Goal: Book appointment/travel/reservation: Book appointment/travel/reservation

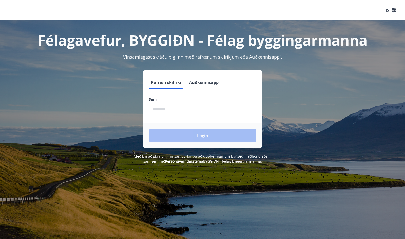
click at [207, 103] on input "phone" at bounding box center [202, 109] width 107 height 12
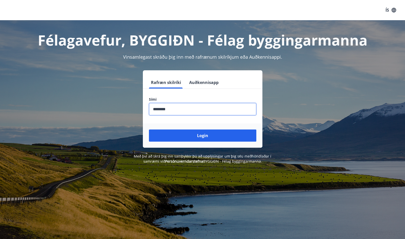
type input "********"
click at [202, 136] on button "Login" at bounding box center [202, 136] width 107 height 12
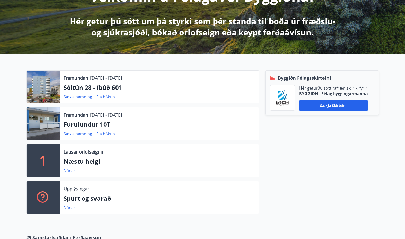
scroll to position [86, 0]
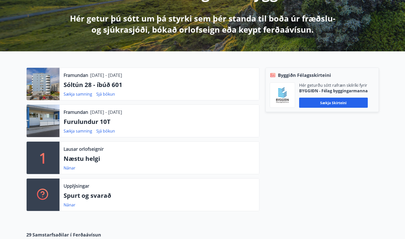
click at [95, 86] on p "Sóltún 28 - íbúð 601" at bounding box center [159, 84] width 191 height 9
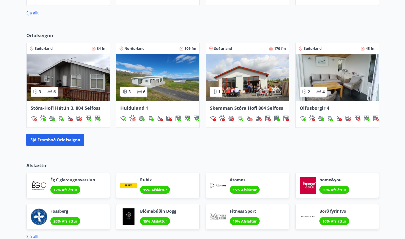
scroll to position [384, 0]
click at [320, 106] on span "Ölfusborgir 4" at bounding box center [314, 108] width 30 height 6
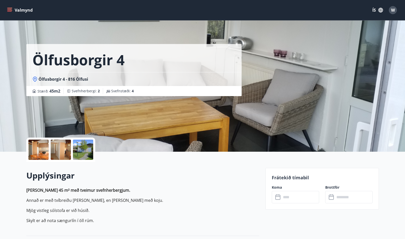
click at [74, 155] on div at bounding box center [83, 150] width 20 height 20
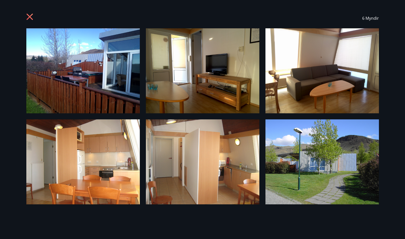
click at [25, 19] on div "6 Myndir" at bounding box center [202, 18] width 364 height 20
click at [30, 17] on icon at bounding box center [29, 16] width 1 height 1
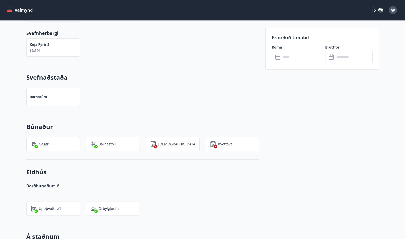
scroll to position [315, 0]
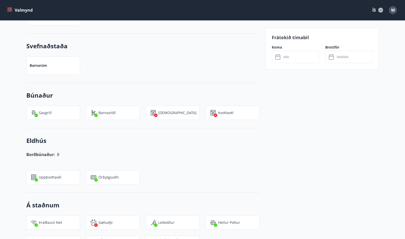
click at [279, 55] on icon at bounding box center [278, 57] width 6 height 6
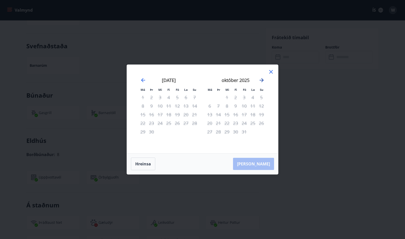
click at [263, 80] on icon "Move forward to switch to the next month." at bounding box center [261, 80] width 4 height 4
click at [271, 73] on icon at bounding box center [271, 72] width 6 height 6
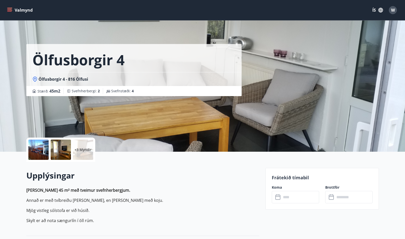
scroll to position [0, 0]
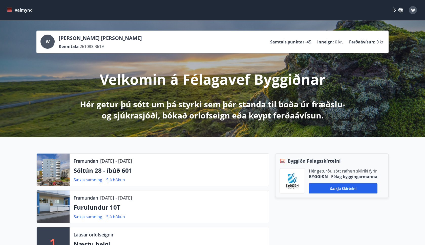
click at [17, 11] on button "Valmynd" at bounding box center [20, 10] width 29 height 9
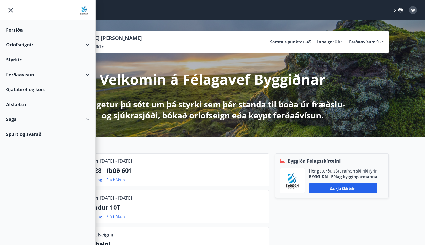
click at [20, 43] on div "Orlofseignir" at bounding box center [47, 44] width 83 height 15
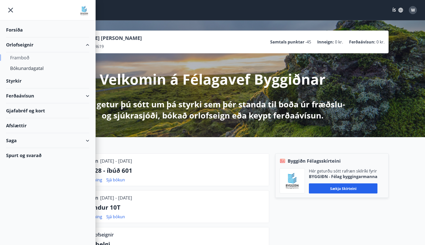
click at [25, 60] on div "Framboð" at bounding box center [47, 57] width 75 height 11
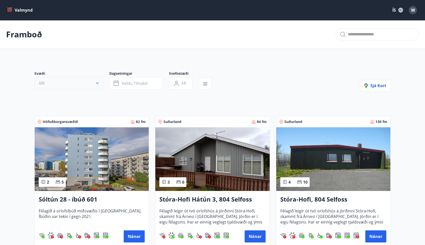
click at [64, 82] on button "Allt" at bounding box center [68, 83] width 69 height 12
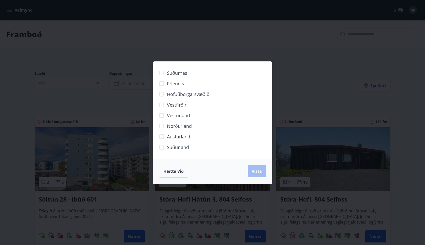
click at [190, 91] on span "Höfuðborgarsvæðið" at bounding box center [188, 94] width 43 height 7
click at [180, 74] on span "Suðurnes" at bounding box center [177, 73] width 20 height 7
click at [260, 171] on span "Vista" at bounding box center [257, 172] width 10 height 6
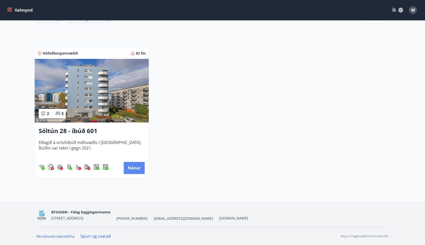
click at [131, 169] on button "Nánar" at bounding box center [134, 168] width 21 height 12
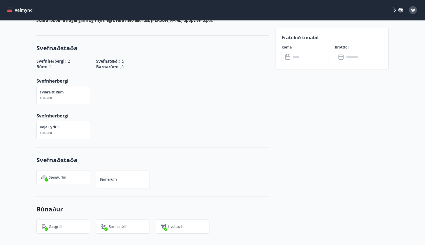
scroll to position [55, 0]
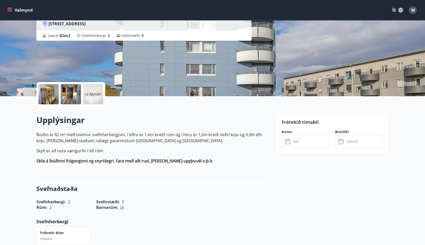
click at [289, 139] on icon at bounding box center [287, 141] width 5 height 5
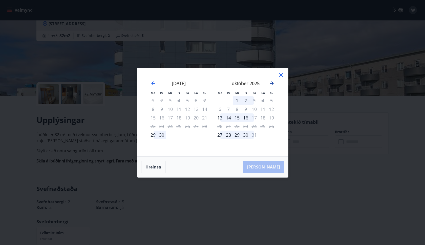
click at [272, 84] on icon "Move forward to switch to the next month." at bounding box center [272, 83] width 6 height 6
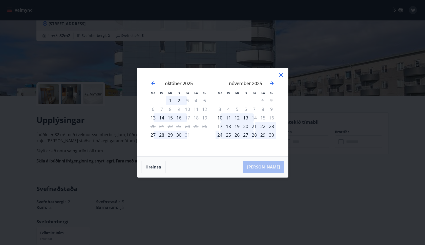
click at [312, 198] on div "Má Þr Mi Fi Fö La Su Má Þr Mi Fi Fö La Su september 2025 1 2 3 4 5 6 7 8 9 10 1…" at bounding box center [212, 122] width 425 height 245
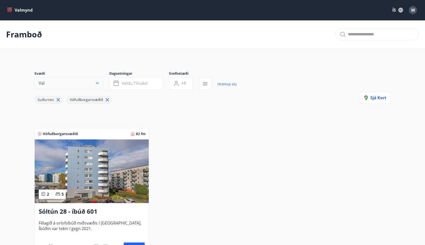
click at [75, 86] on button "Val" at bounding box center [68, 83] width 69 height 12
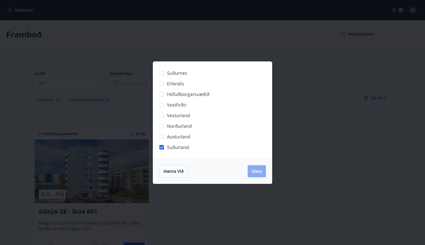
click at [259, 173] on span "Vista" at bounding box center [257, 172] width 10 height 6
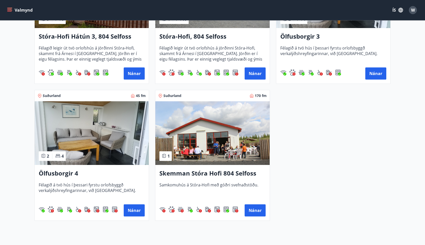
scroll to position [179, 0]
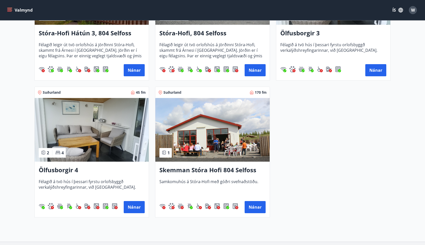
click at [73, 168] on h3 "Ölfusborgir 4" at bounding box center [92, 170] width 106 height 9
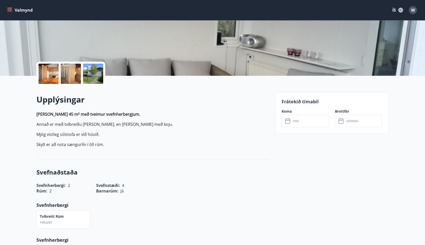
scroll to position [82, 0]
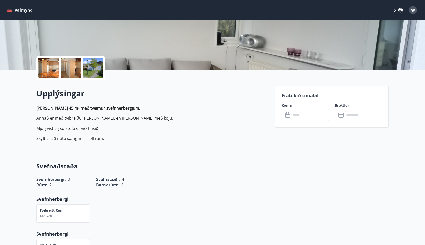
click at [290, 116] on icon at bounding box center [287, 115] width 5 height 5
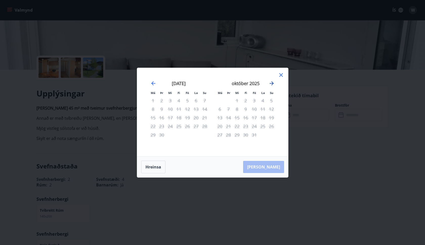
click at [270, 82] on icon "Move forward to switch to the next month." at bounding box center [272, 83] width 6 height 6
click at [272, 83] on icon "Move forward to switch to the next month." at bounding box center [272, 83] width 6 height 6
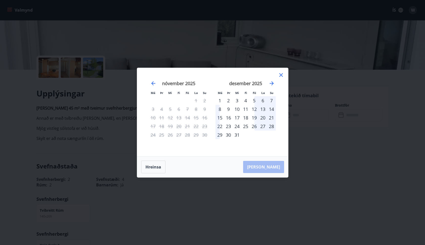
click at [275, 78] on div "desember 2025" at bounding box center [246, 85] width 60 height 22
click at [280, 76] on icon at bounding box center [281, 75] width 4 height 4
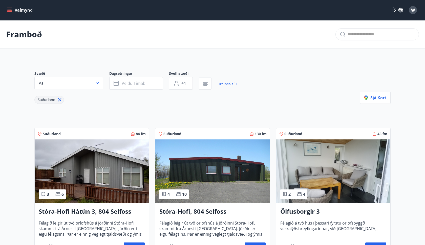
click at [321, 188] on img at bounding box center [333, 172] width 114 height 64
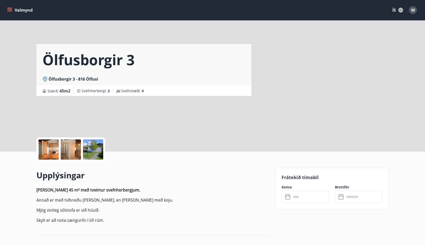
click at [316, 197] on input "text" at bounding box center [310, 197] width 38 height 12
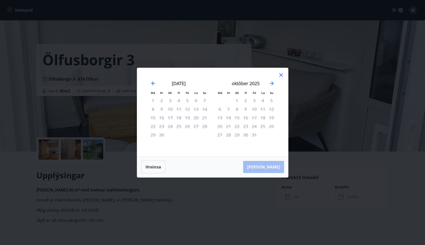
click at [268, 82] on div "október 2025" at bounding box center [246, 85] width 60 height 22
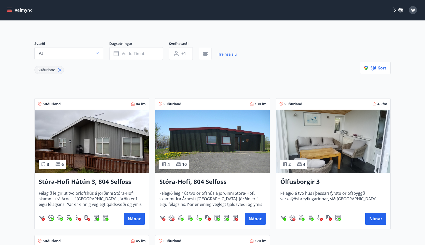
scroll to position [34, 0]
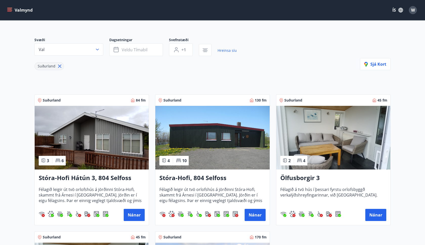
click at [112, 175] on h3 "Stóra-Hofi Hátún 3, 804 Selfoss" at bounding box center [92, 178] width 106 height 9
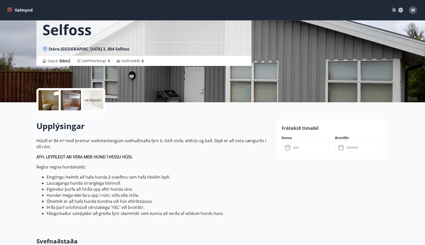
scroll to position [36, 0]
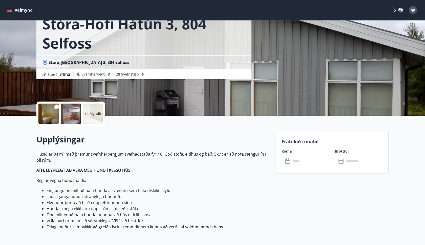
click at [287, 162] on icon at bounding box center [288, 161] width 6 height 6
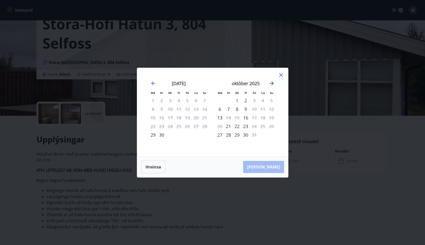
click at [273, 82] on icon "Move forward to switch to the next month." at bounding box center [272, 83] width 4 height 4
click at [281, 74] on icon at bounding box center [281, 75] width 4 height 4
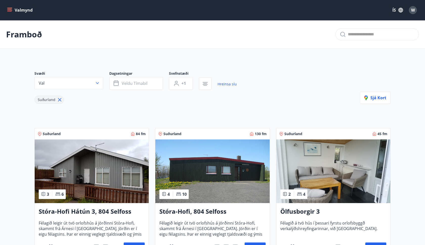
click at [196, 183] on img at bounding box center [212, 172] width 114 height 64
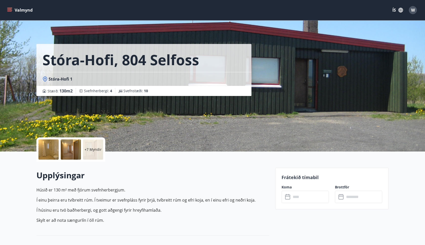
scroll to position [69, 0]
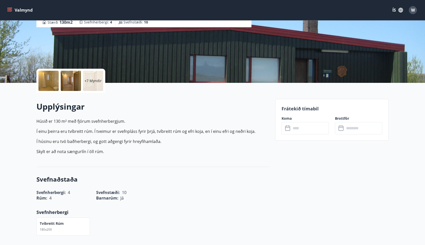
click at [301, 130] on input "text" at bounding box center [310, 128] width 38 height 12
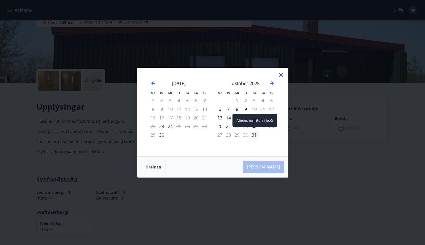
click at [253, 136] on div "31" at bounding box center [254, 135] width 9 height 9
click at [269, 84] on icon "Move forward to switch to the next month." at bounding box center [272, 83] width 6 height 6
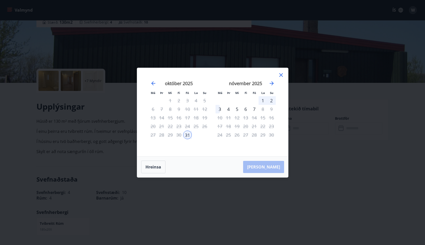
click at [219, 110] on div "3" at bounding box center [220, 109] width 9 height 9
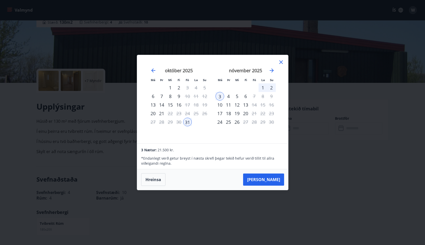
click at [280, 63] on icon at bounding box center [281, 62] width 4 height 4
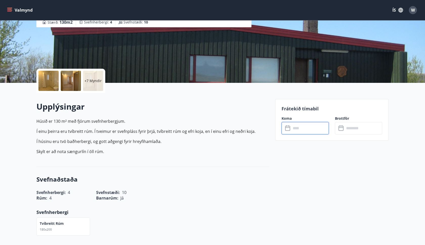
click at [50, 86] on div at bounding box center [48, 81] width 20 height 20
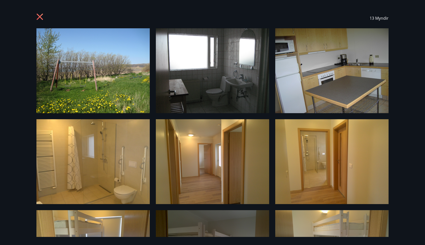
scroll to position [0, 0]
click at [40, 20] on icon at bounding box center [40, 17] width 8 height 8
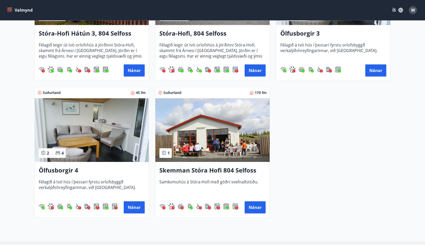
scroll to position [183, 0]
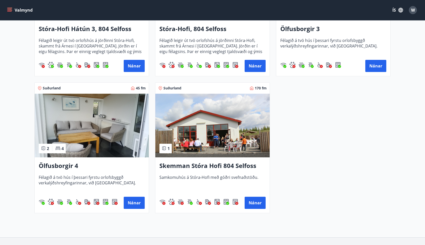
click at [236, 166] on h3 "Skemman Stóra Hofi 804 Selfoss" at bounding box center [212, 166] width 106 height 9
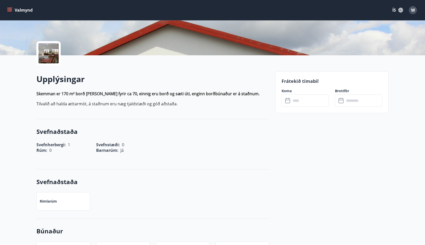
scroll to position [121, 0]
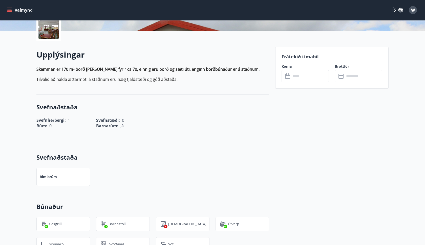
click at [292, 78] on input "text" at bounding box center [310, 76] width 38 height 12
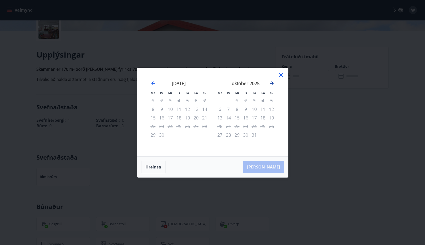
click at [272, 84] on icon "Move forward to switch to the next month." at bounding box center [272, 83] width 4 height 4
